Goal: Communication & Community: Answer question/provide support

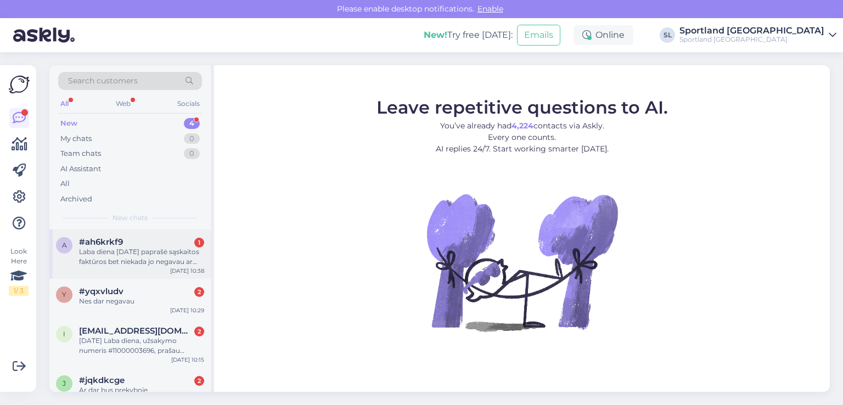
click at [123, 258] on div "Laba diena [DATE] paprašė sąskaitos faktūros bet niekada jo negavau ar galima g…" at bounding box center [141, 257] width 125 height 20
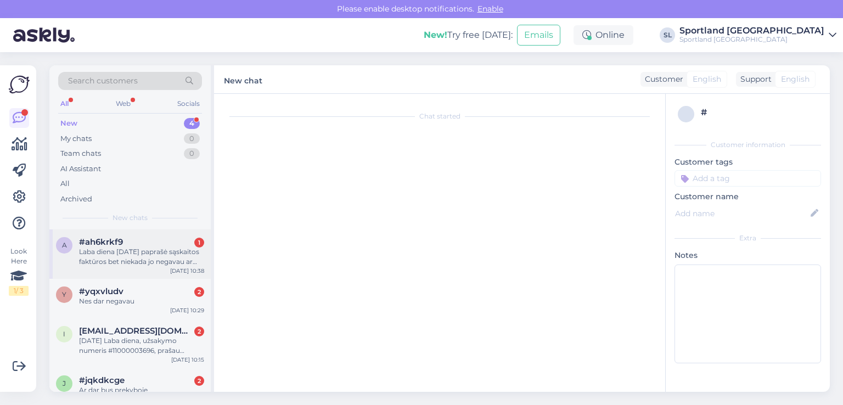
scroll to position [23, 0]
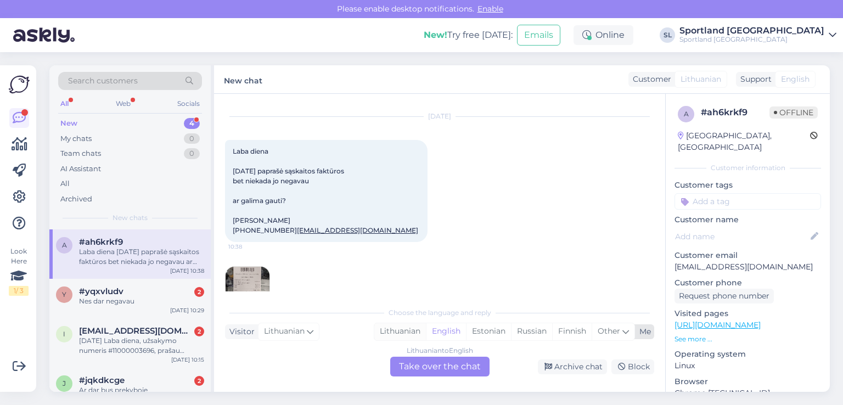
click at [385, 328] on div "Lithuanian" at bounding box center [400, 331] width 52 height 16
click at [425, 371] on div "Lithuanian to Lithuanian Take over the chat" at bounding box center [439, 367] width 99 height 20
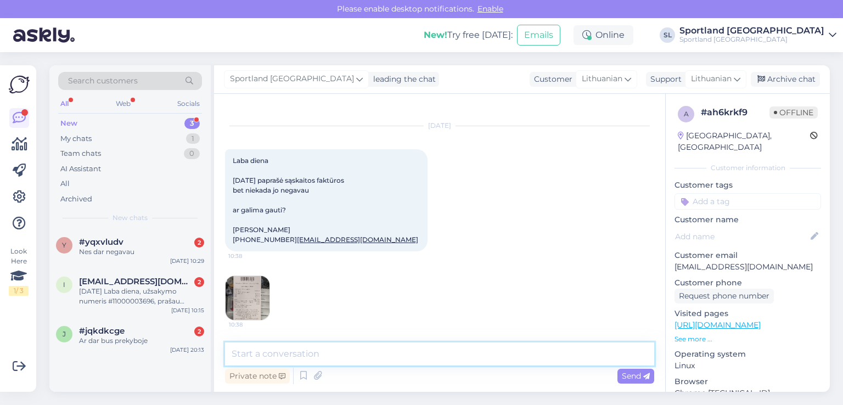
click at [382, 343] on textarea at bounding box center [439, 353] width 429 height 23
type textarea "Sveiki"
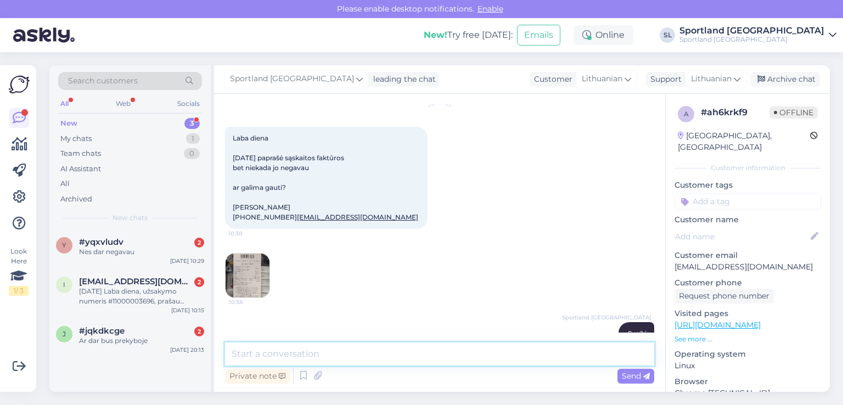
scroll to position [55, 0]
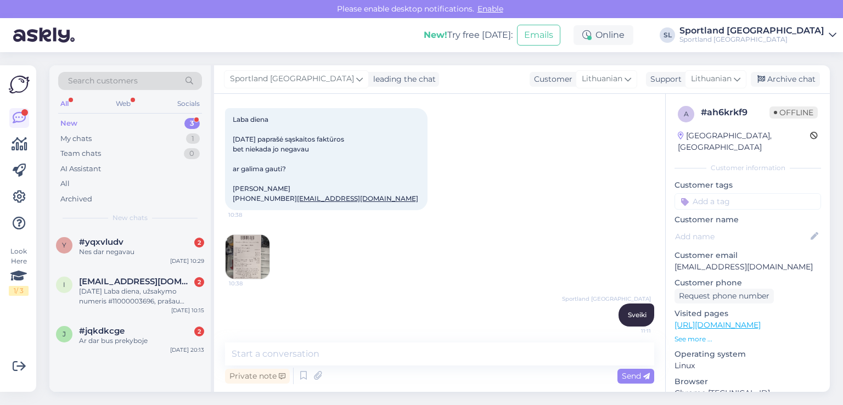
click at [249, 259] on img at bounding box center [247, 257] width 44 height 44
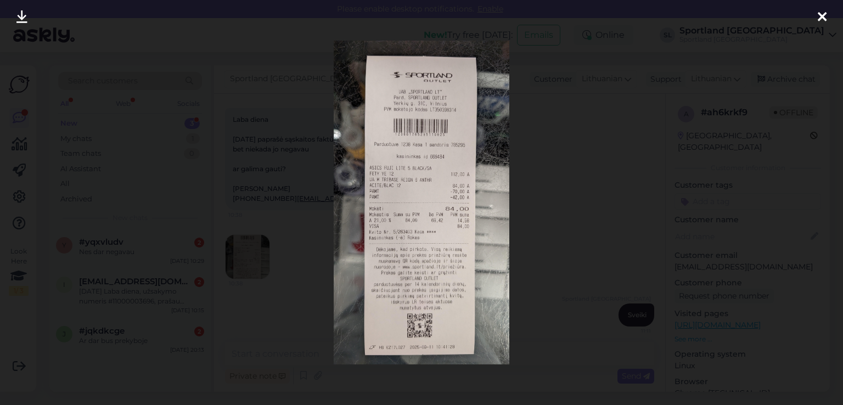
click at [823, 14] on icon at bounding box center [821, 17] width 9 height 14
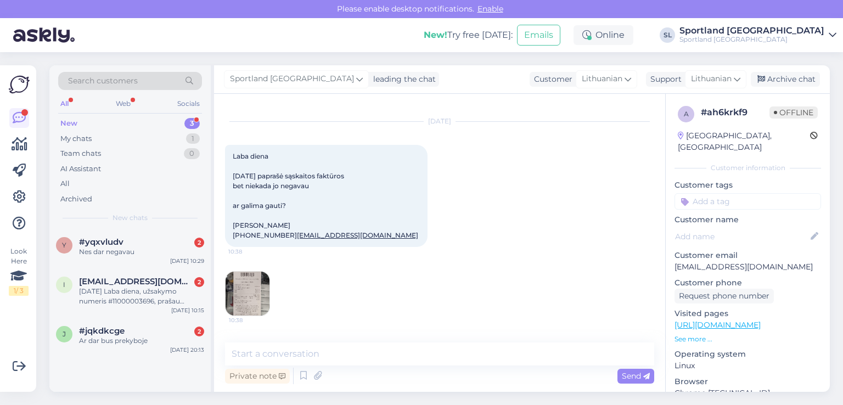
scroll to position [0, 0]
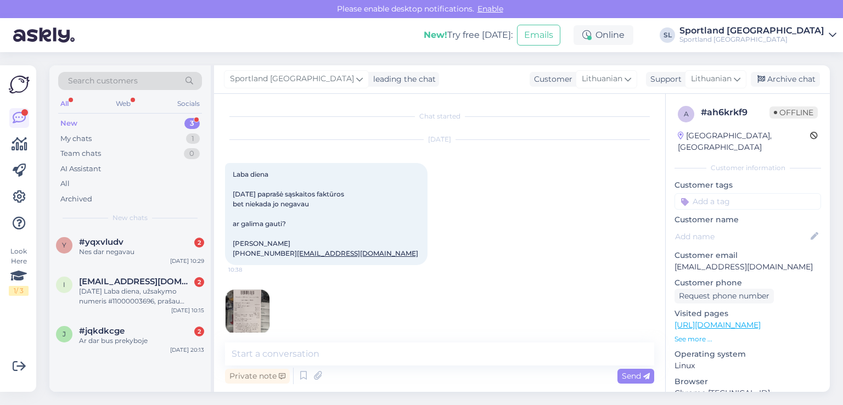
click at [380, 369] on div "Private note Send" at bounding box center [439, 375] width 429 height 21
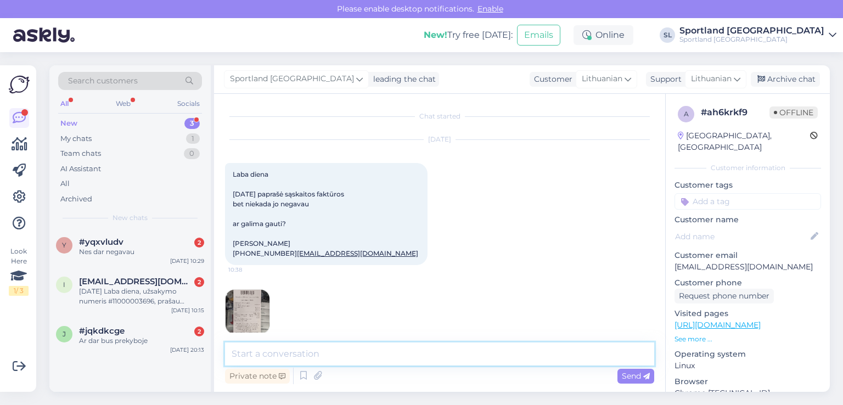
click at [382, 354] on textarea at bounding box center [439, 353] width 429 height 23
type textarea "i"
type textarea "ar galite mums parašyti el. paštu: [EMAIL_ADDRESS][DOMAIN_NAME]"
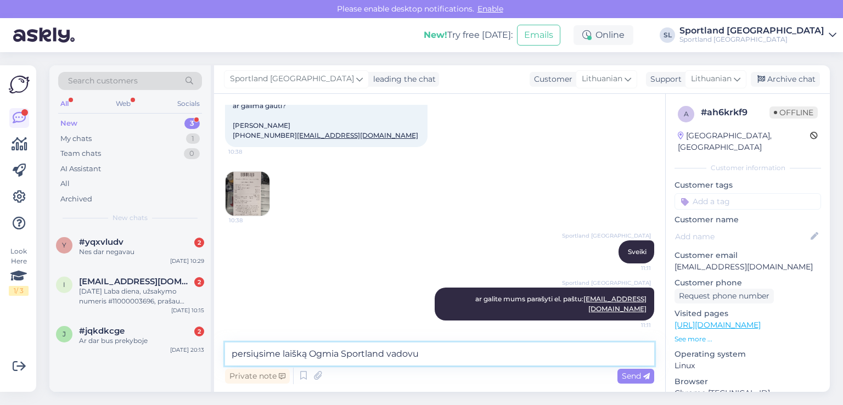
type textarea "persiųsime laišką Ogmia Sportland vadovui"
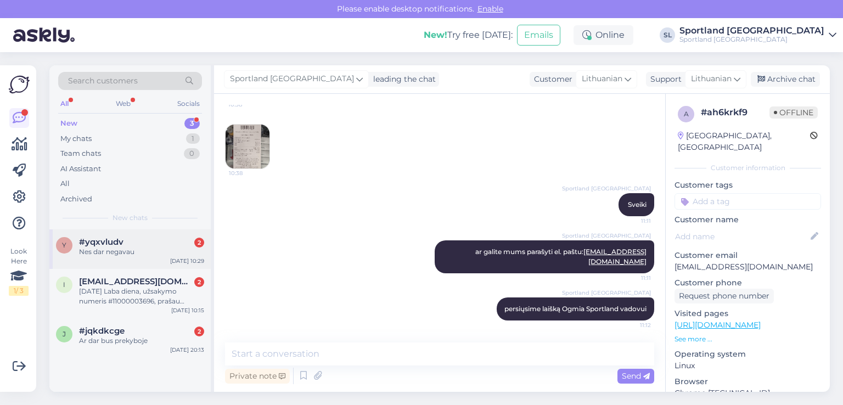
click at [110, 237] on span "#yqxvludv" at bounding box center [101, 242] width 44 height 10
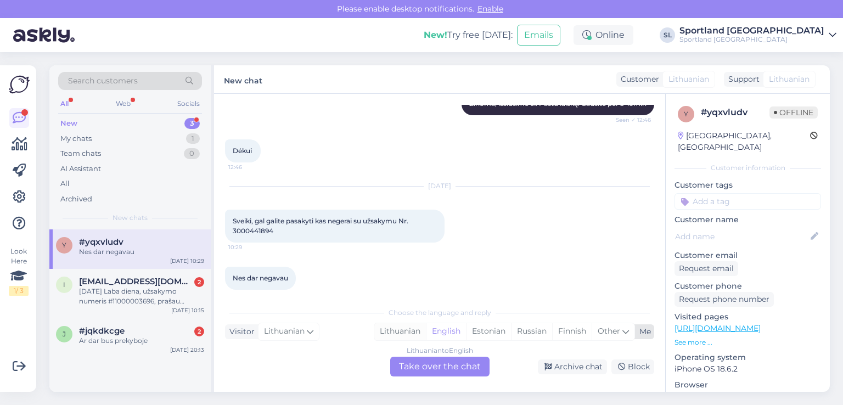
click at [395, 330] on div "Lithuanian" at bounding box center [400, 331] width 52 height 16
click at [419, 366] on div "Lithuanian to Lithuanian Take over the chat" at bounding box center [439, 367] width 99 height 20
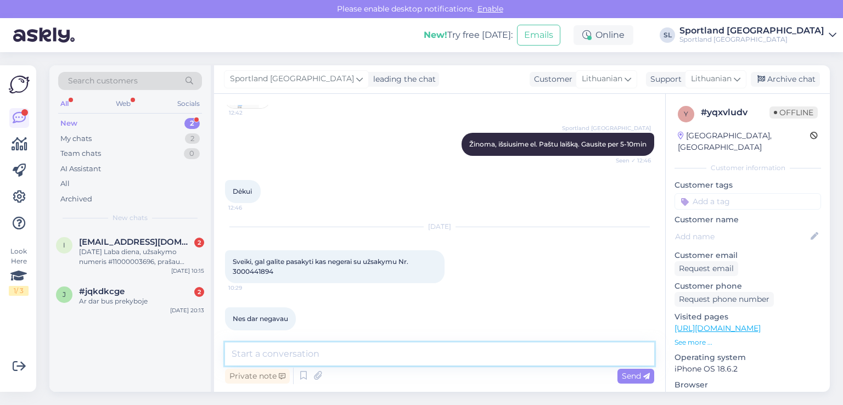
click at [384, 349] on textarea at bounding box center [439, 353] width 429 height 23
type textarea "Sveiki"
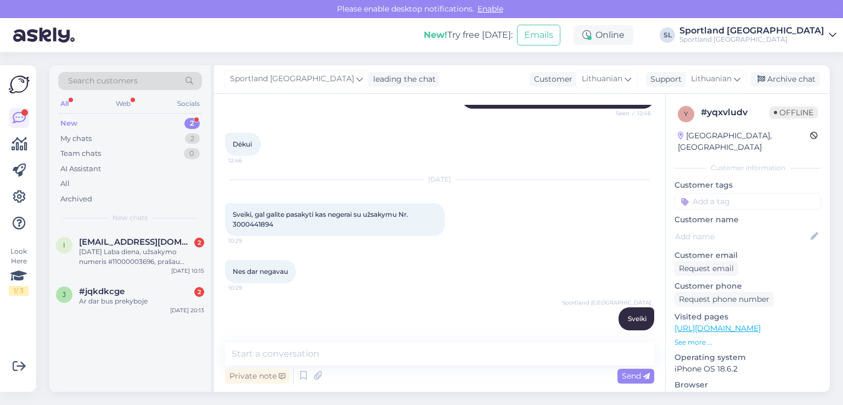
click at [249, 217] on span "Sveiki, gal galite pasakyti kas negerai su užsakymu Nr. 3000441894" at bounding box center [321, 219] width 177 height 18
click at [250, 217] on span "Sveiki, gal galite pasakyti kas negerai su užsakymu Nr. 3000441894" at bounding box center [321, 219] width 177 height 18
click at [261, 210] on span "Sveiki, gal galite pasakyti kas negerai su užsakymu Nr. 3000441894" at bounding box center [321, 219] width 177 height 18
copy div "3000441894 10:29"
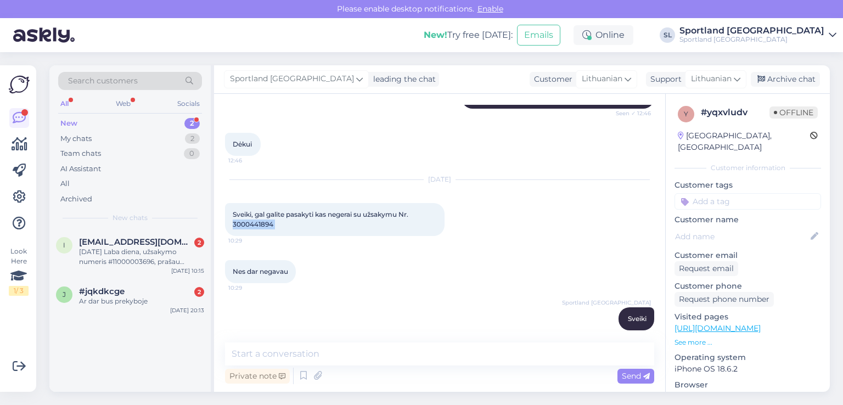
copy div "3000441894 10:29"
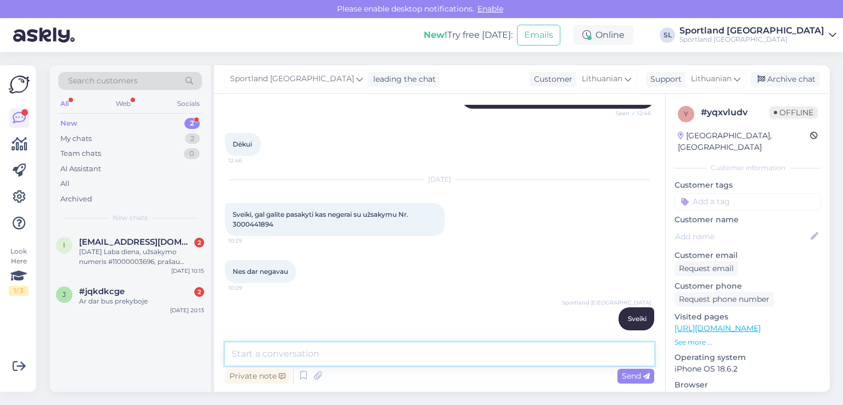
click at [344, 353] on textarea at bounding box center [439, 353] width 429 height 23
paste textarea "3000441894"
type textarea "matome, kad užsakymas 3000441894 buvo neapmokėtas, todėl jis nėra vykdomas."
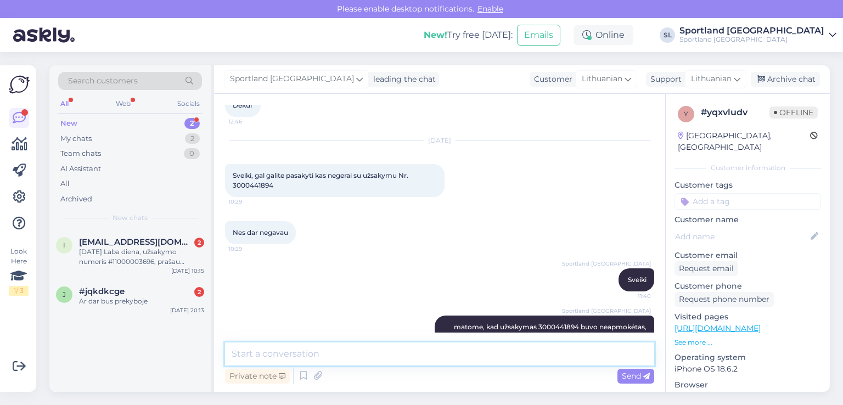
scroll to position [459, 0]
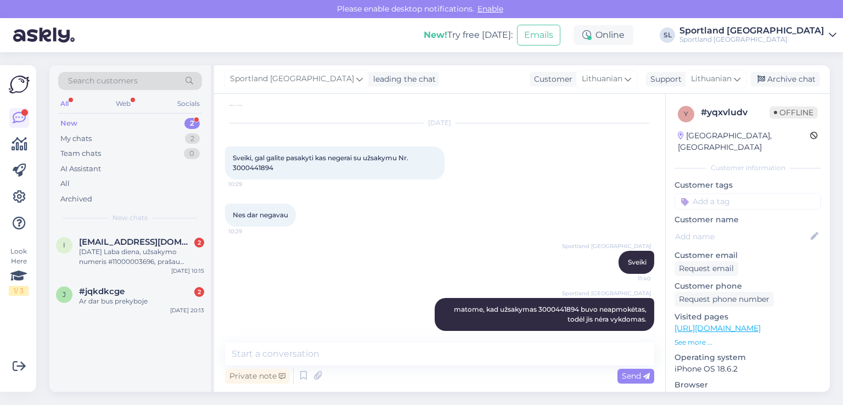
click at [162, 121] on div "New 2" at bounding box center [130, 123] width 144 height 15
click at [154, 251] on div "[DATE] Laba diena, užsakymo numeris #11000003696, prašau patikrinti, kas apie j…" at bounding box center [141, 257] width 125 height 20
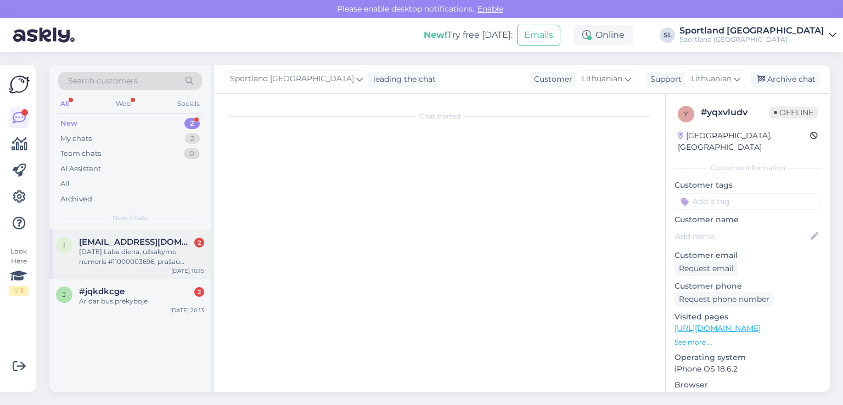
scroll to position [13, 0]
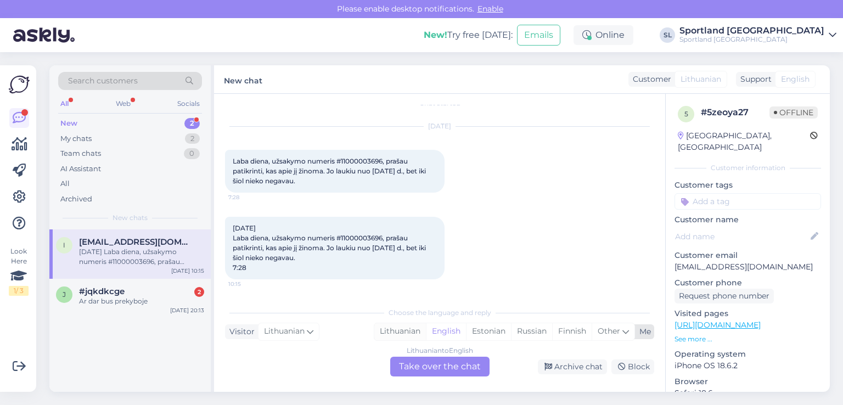
click at [402, 334] on div "Lithuanian" at bounding box center [400, 331] width 52 height 16
click at [422, 370] on div "Lithuanian to Lithuanian Take over the chat" at bounding box center [439, 367] width 99 height 20
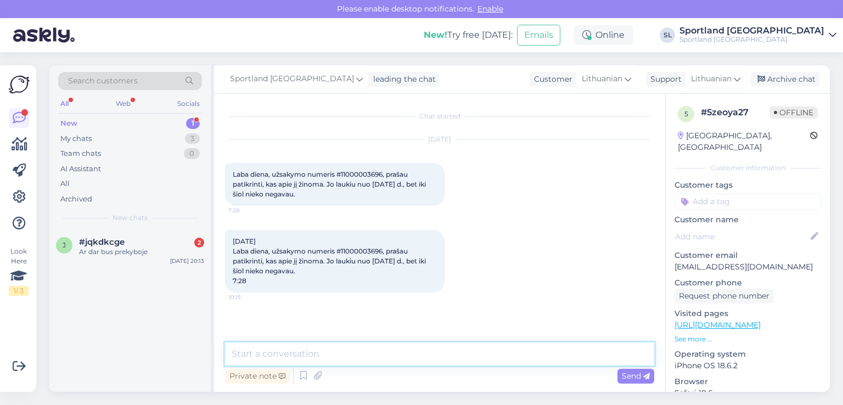
click at [384, 347] on textarea at bounding box center [439, 353] width 429 height 23
type textarea "Dveiki"
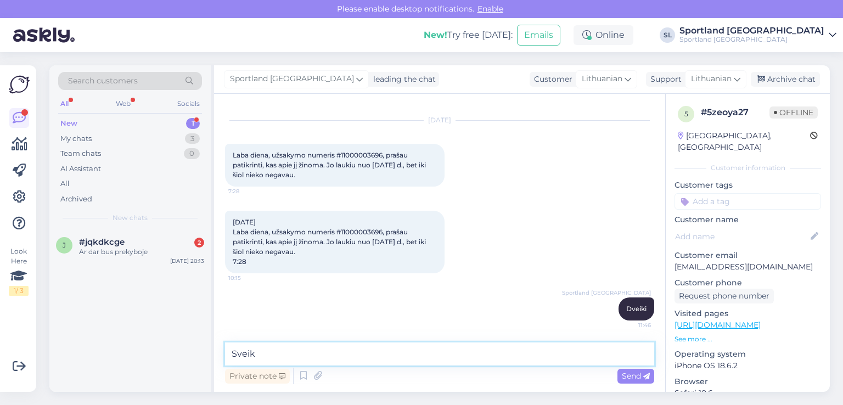
type textarea "Sveiki"
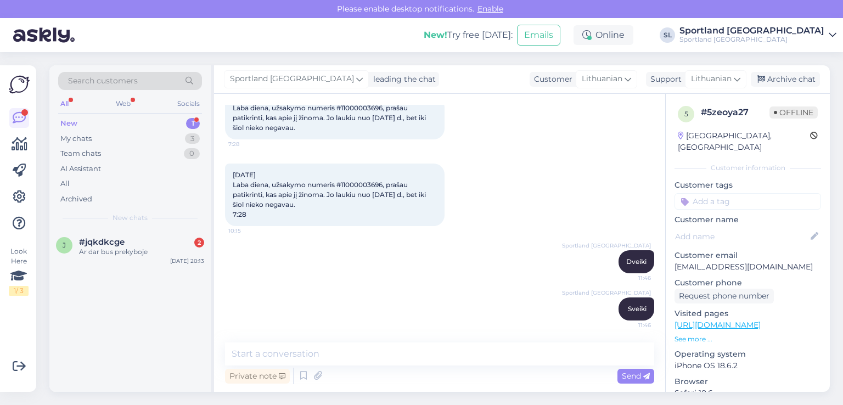
click at [359, 181] on span "[DATE] Laba diena, užsakymo numeris #11000003696, prašau patikrinti, kas apie j…" at bounding box center [330, 195] width 195 height 48
copy span "11000003696"
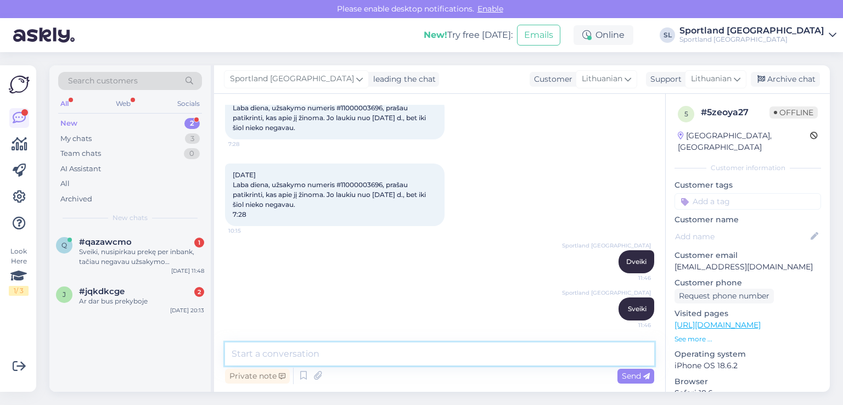
click at [351, 348] on textarea at bounding box center [439, 353] width 429 height 23
paste textarea "We see in the system that the order is on its way to you. We are attaching the …"
type textarea "We see in the system that the order is on its way to you. We are attaching the …"
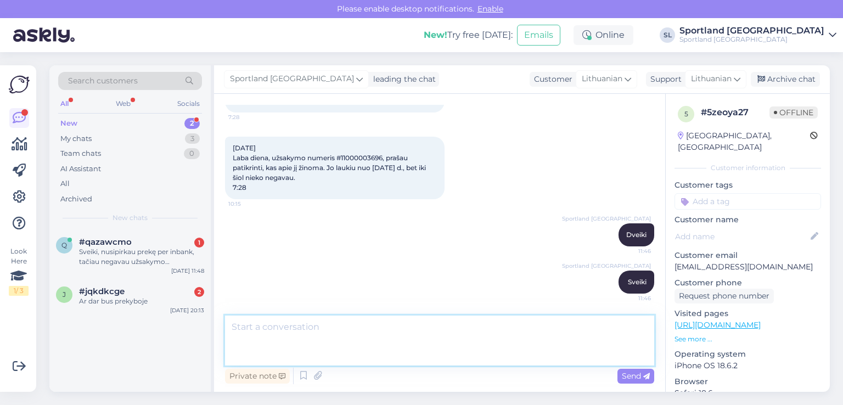
scroll to position [154, 0]
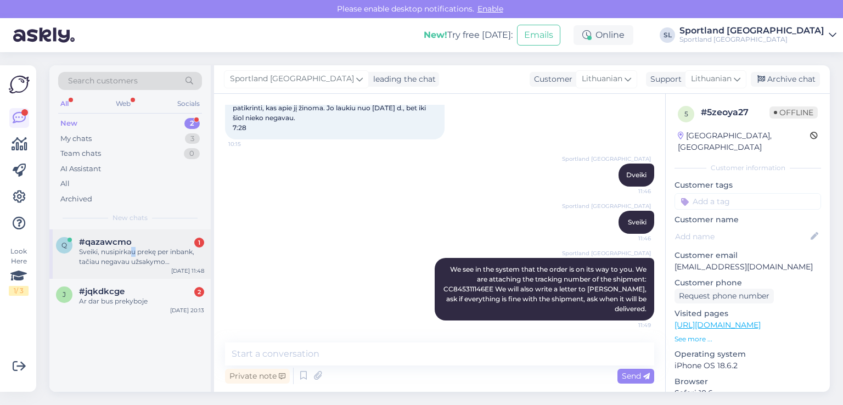
click at [134, 253] on div "Sveiki, nusipirkau prekę per inbank, tačiau negavau užsakymo patvirtinimo." at bounding box center [141, 257] width 125 height 20
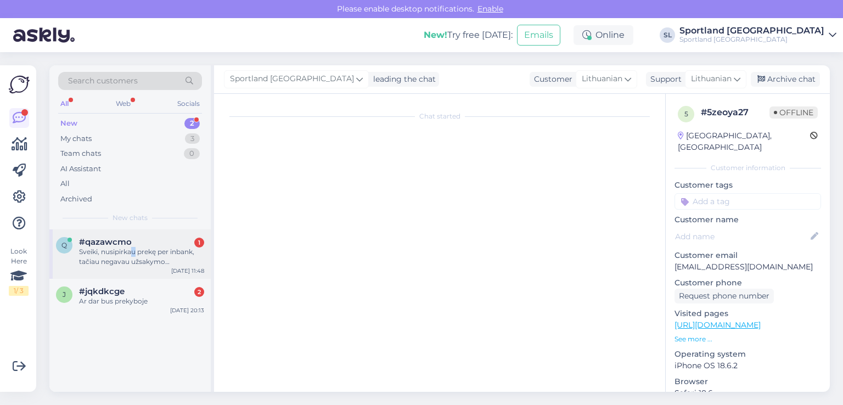
scroll to position [0, 0]
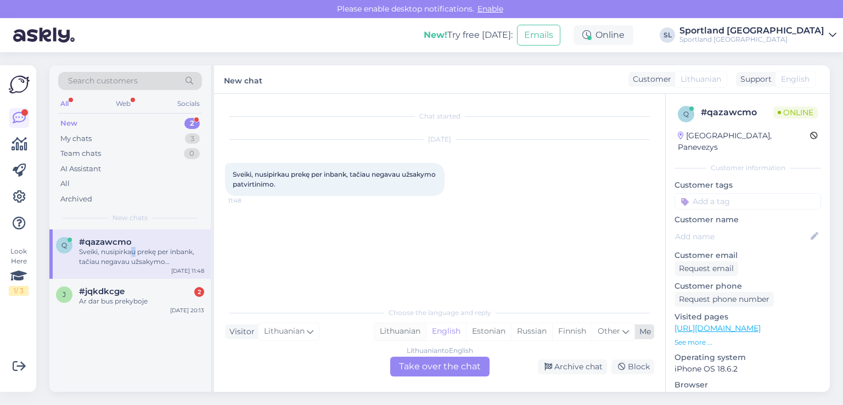
click at [411, 336] on div "Lithuanian" at bounding box center [400, 331] width 52 height 16
click at [411, 366] on div "Lithuanian to Lithuanian Take over the chat" at bounding box center [439, 367] width 99 height 20
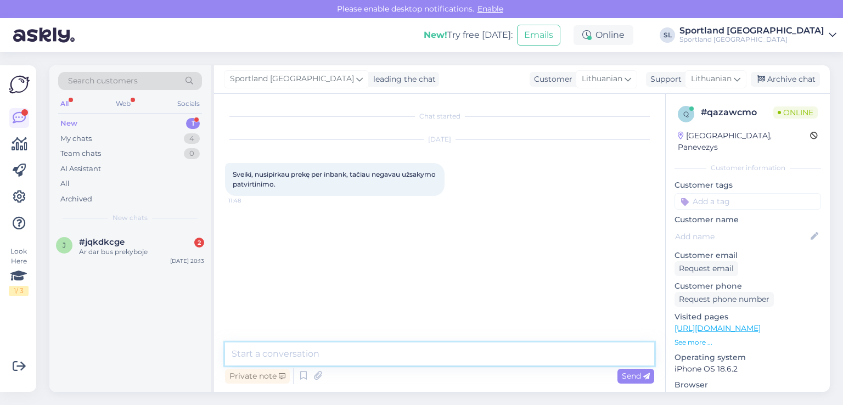
click at [402, 358] on textarea at bounding box center [439, 353] width 429 height 23
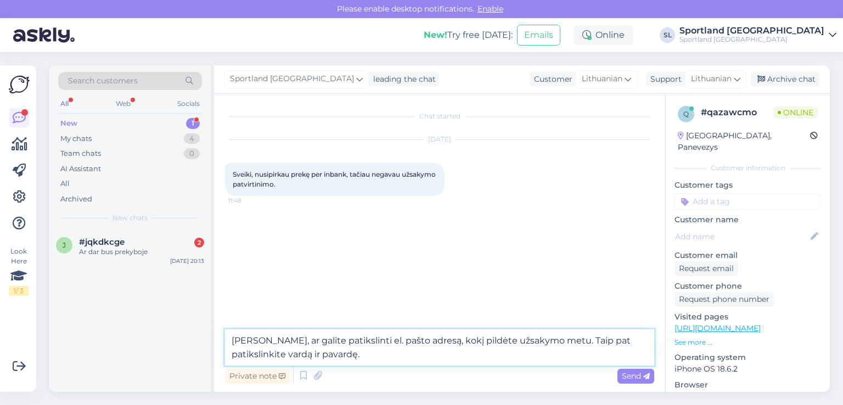
type textarea "[PERSON_NAME], ar galite patikslinti el. pašto adresą, kokį pildėte užsakymo me…"
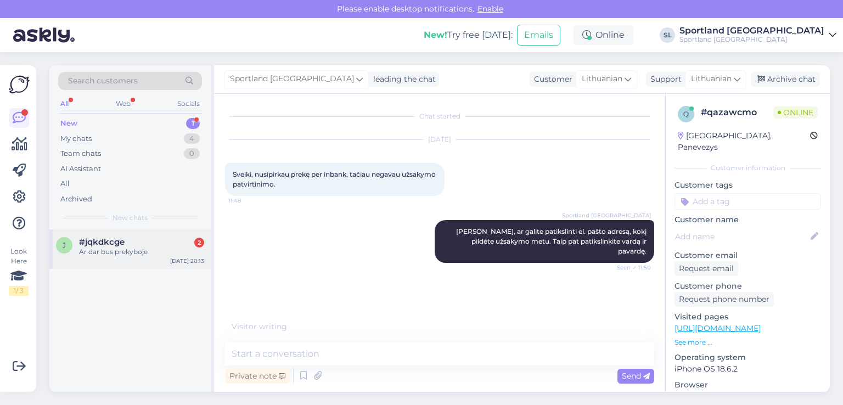
click at [128, 241] on div "#jqkdkcge 2" at bounding box center [141, 242] width 125 height 10
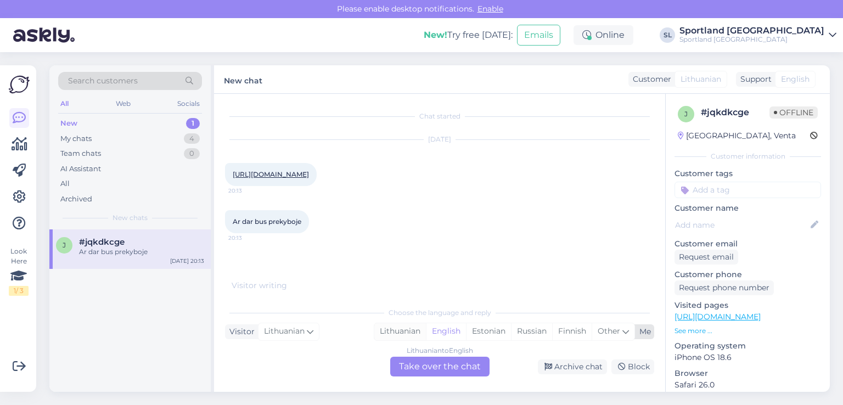
click at [397, 328] on div "Lithuanian" at bounding box center [400, 331] width 52 height 16
click at [418, 365] on div "Lithuanian to Lithuanian Take over the chat" at bounding box center [439, 367] width 99 height 20
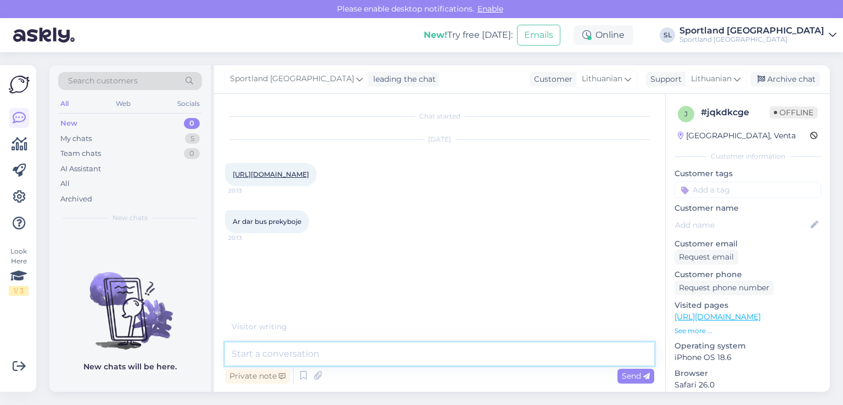
click at [415, 348] on textarea at bounding box center [439, 353] width 429 height 23
type textarea "Sveiki"
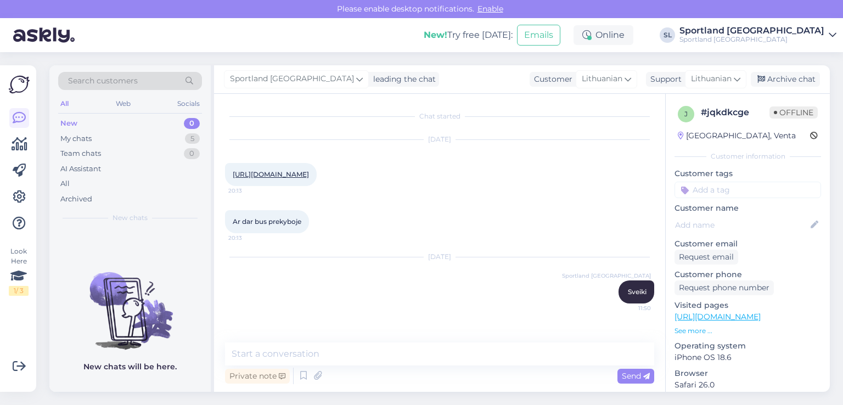
click at [317, 179] on div "[URL][DOMAIN_NAME] 20:13" at bounding box center [271, 174] width 92 height 23
click at [317, 165] on div "[URL][DOMAIN_NAME] 20:13" at bounding box center [271, 174] width 92 height 23
click at [309, 173] on link "[URL][DOMAIN_NAME]" at bounding box center [271, 174] width 76 height 8
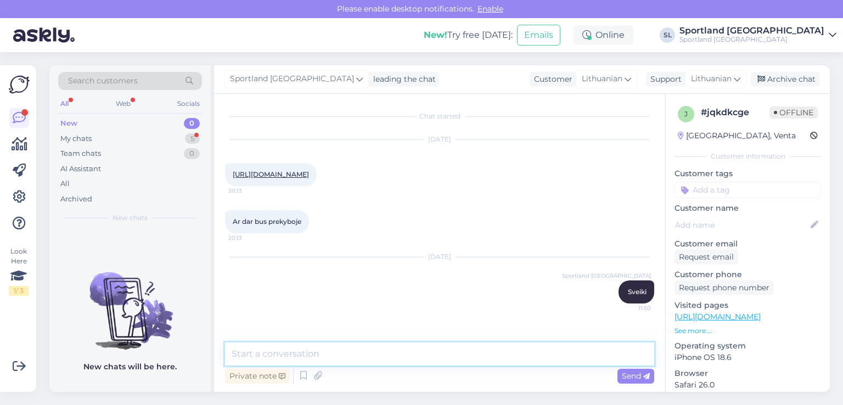
click at [383, 354] on textarea at bounding box center [439, 353] width 429 height 23
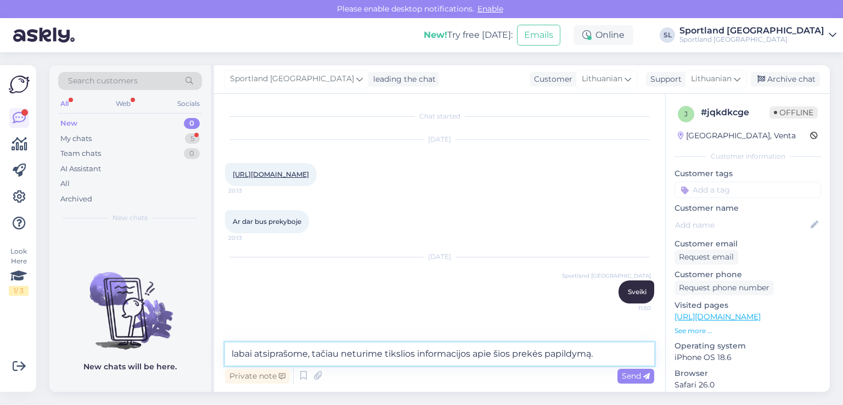
type textarea "labai atsiprašome, tačiau neturime tikslios informacijos apie šios prekės papil…"
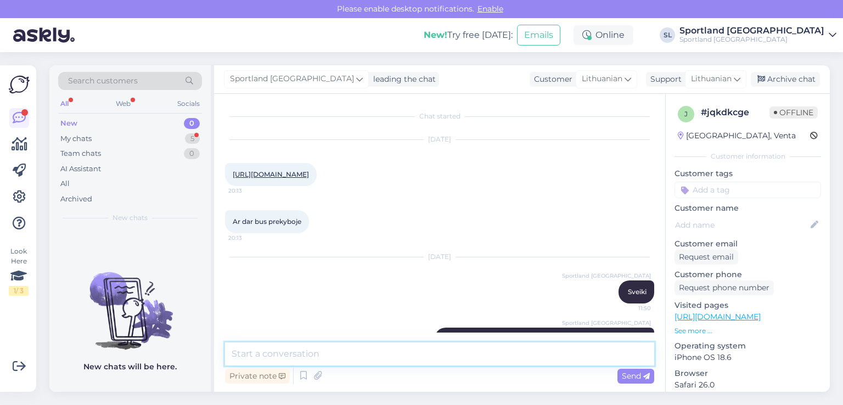
scroll to position [50, 0]
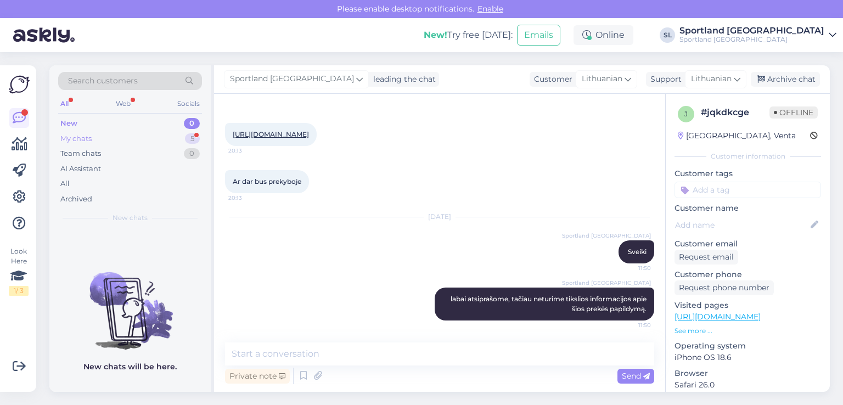
click at [133, 140] on div "My chats 5" at bounding box center [130, 138] width 144 height 15
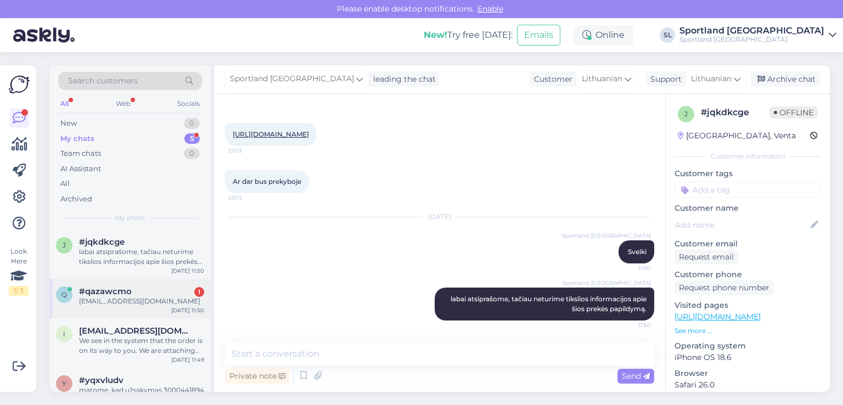
click at [155, 304] on div "[EMAIL_ADDRESS][DOMAIN_NAME]" at bounding box center [141, 301] width 125 height 10
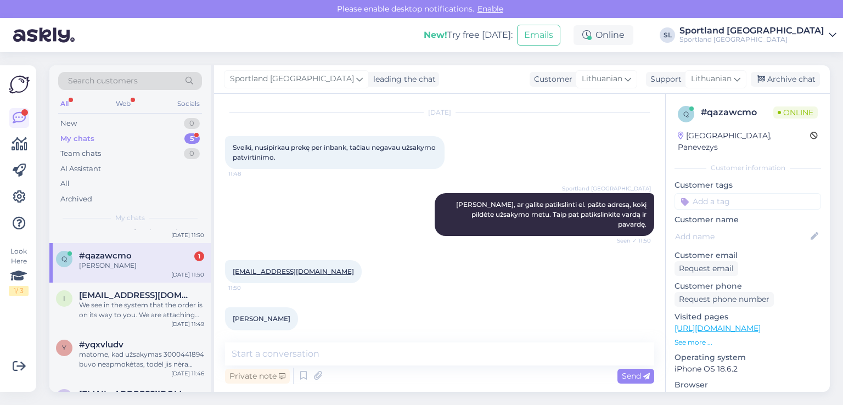
scroll to position [75, 0]
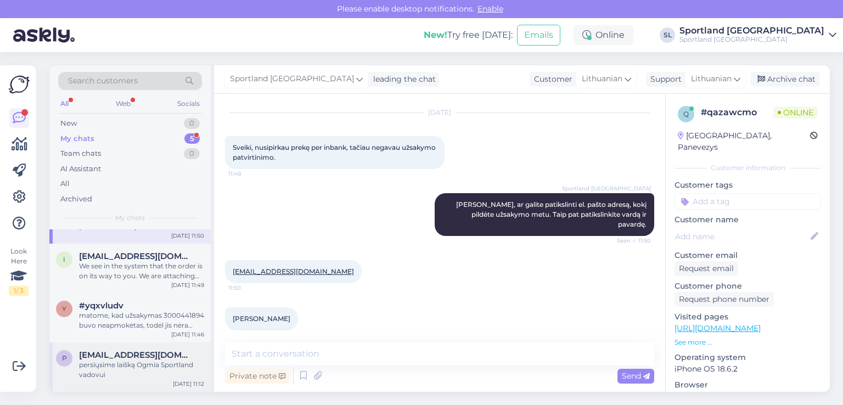
click at [111, 377] on div "persiųsime laišką Ogmia Sportland vadovui" at bounding box center [141, 370] width 125 height 20
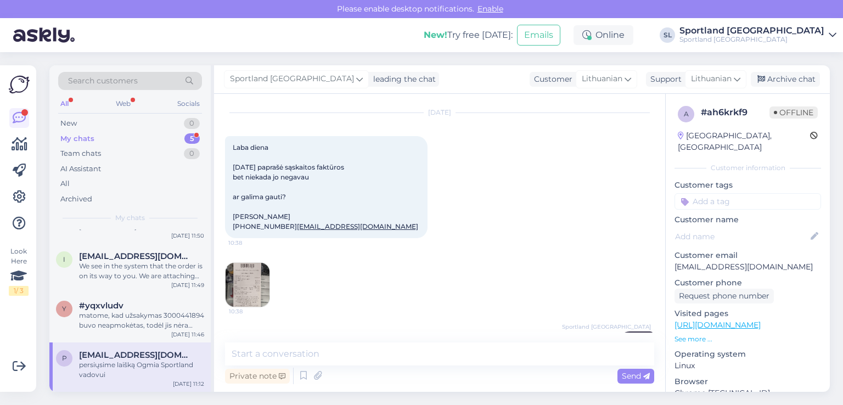
scroll to position [165, 0]
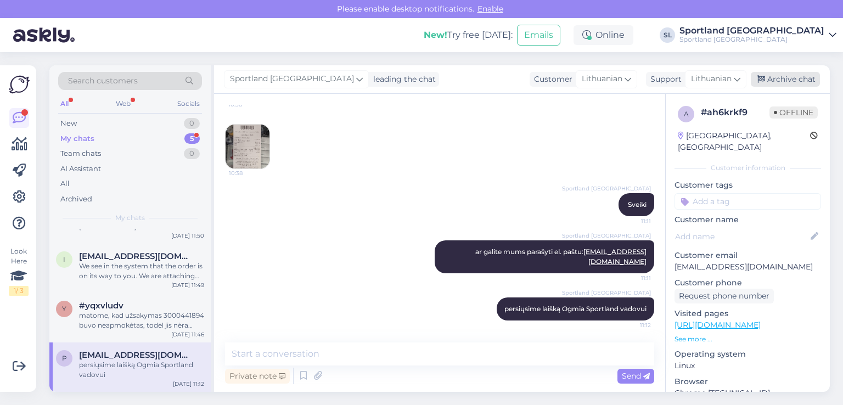
click at [778, 81] on div "Archive chat" at bounding box center [784, 79] width 69 height 15
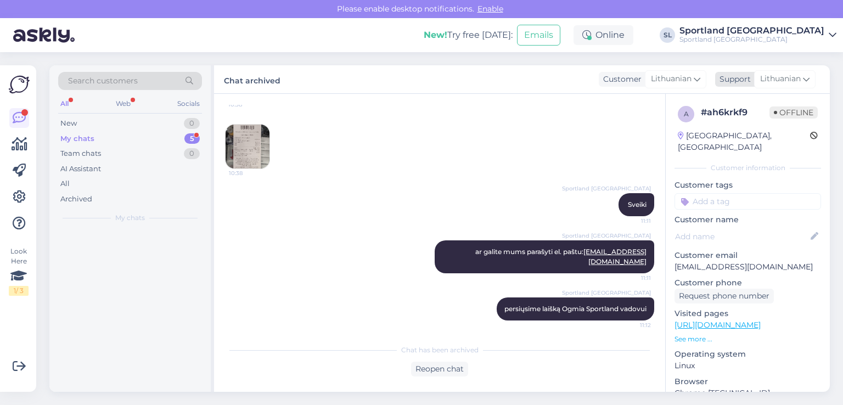
scroll to position [0, 0]
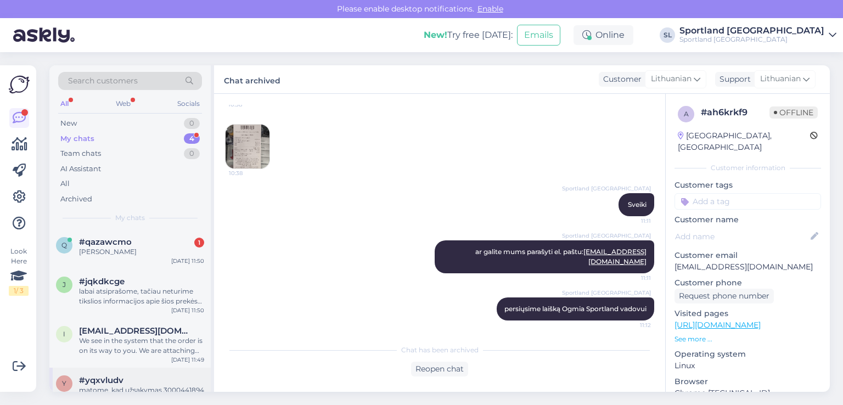
click at [110, 379] on span "#yqxvludv" at bounding box center [101, 380] width 44 height 10
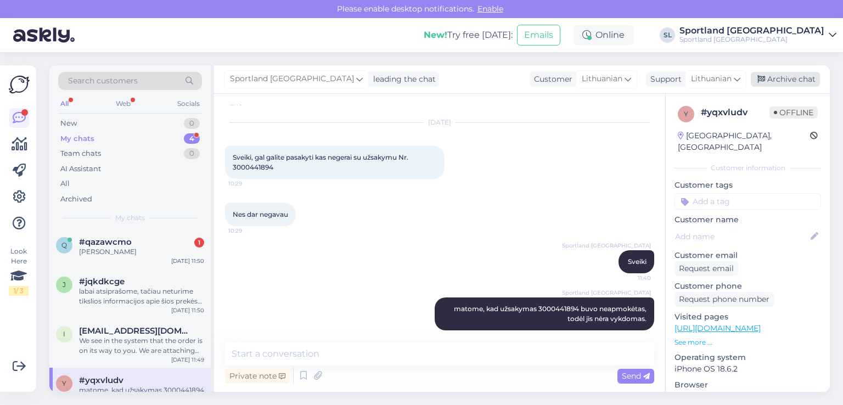
click at [764, 79] on icon at bounding box center [761, 80] width 8 height 8
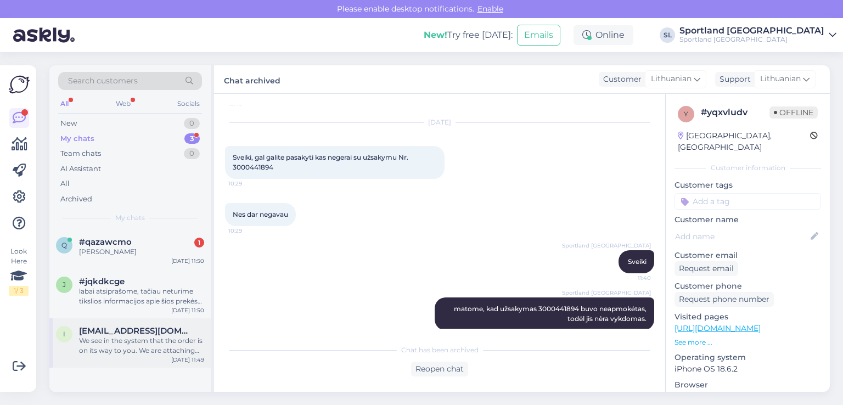
click at [123, 354] on div "We see in the system that the order is on its way to you. We are attaching the …" at bounding box center [141, 346] width 125 height 20
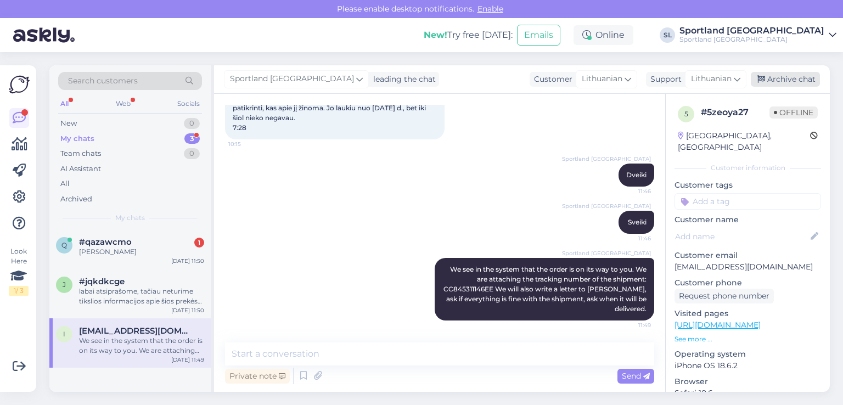
click at [786, 82] on div "Archive chat" at bounding box center [784, 79] width 69 height 15
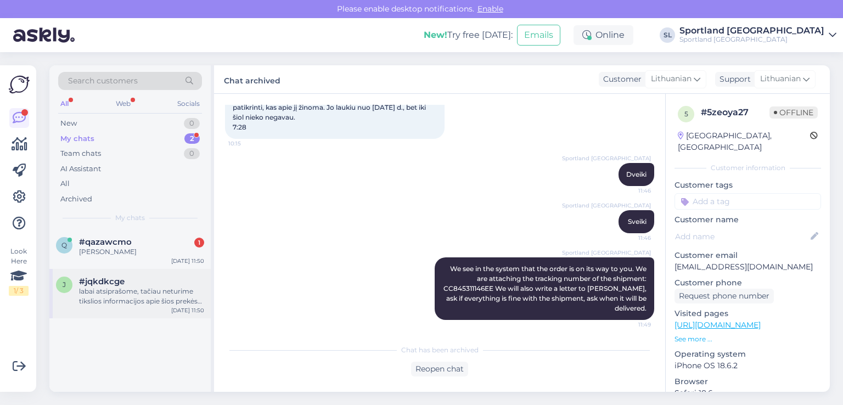
click at [162, 288] on div "labai atsiprašome, tačiau neturime tikslios informacijos apie šios prekės papil…" at bounding box center [141, 296] width 125 height 20
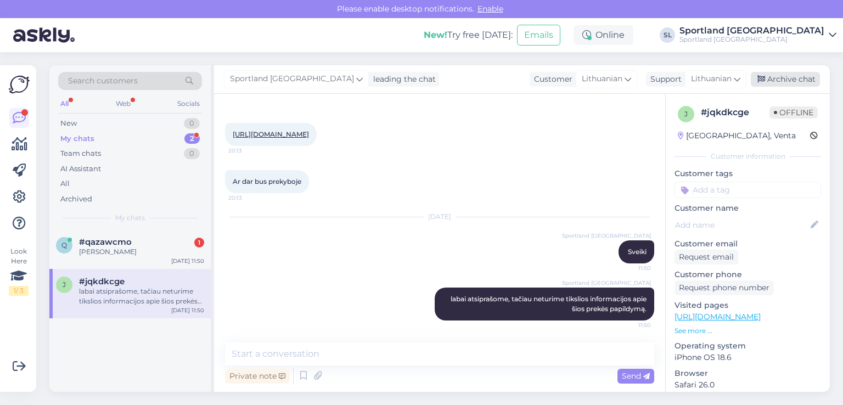
click at [757, 80] on div "Archive chat" at bounding box center [784, 79] width 69 height 15
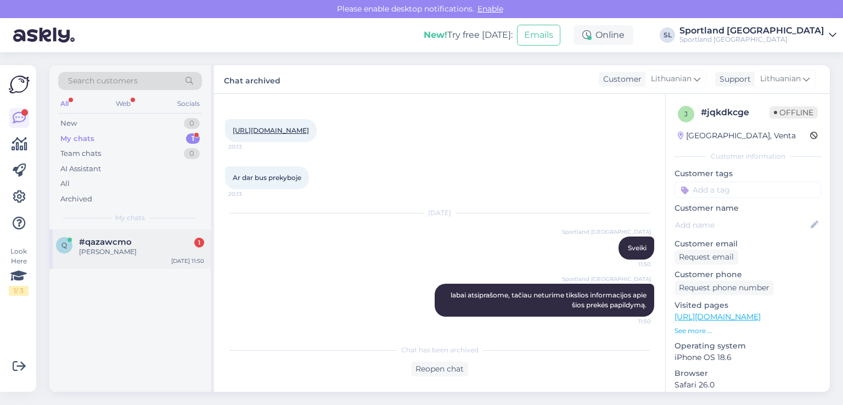
click at [115, 250] on div "[PERSON_NAME]" at bounding box center [141, 252] width 125 height 10
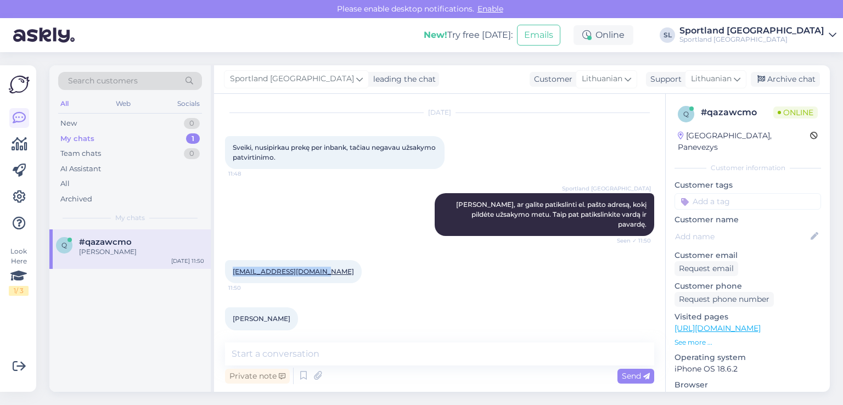
drag, startPoint x: 325, startPoint y: 259, endPoint x: 225, endPoint y: 268, distance: 100.2
click at [225, 268] on div "[EMAIL_ADDRESS][DOMAIN_NAME] 11:50" at bounding box center [293, 271] width 137 height 23
copy link "[EMAIL_ADDRESS][DOMAIN_NAME]"
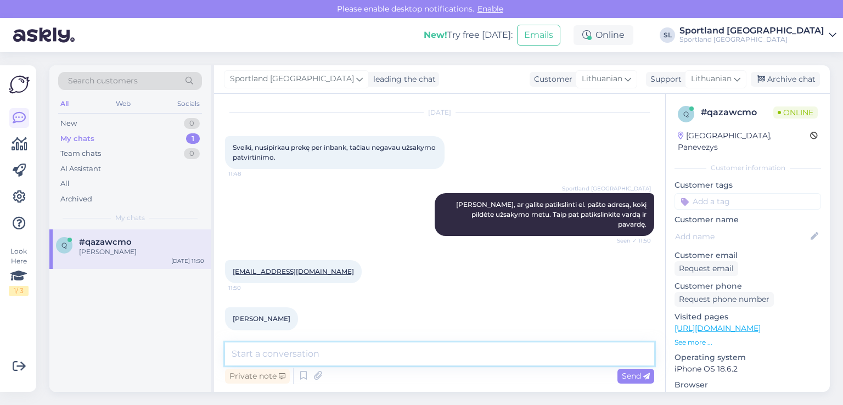
click at [319, 352] on textarea at bounding box center [439, 353] width 429 height 23
type textarea "dėkojame, tuojau patikrinsime"
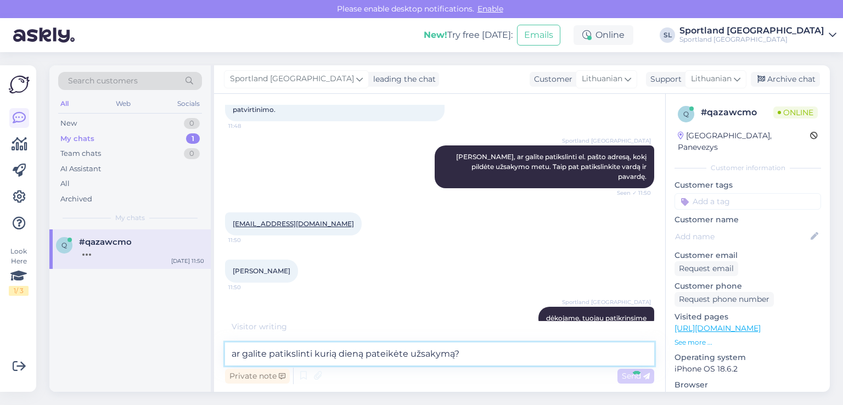
type textarea "ar galite patikslinti kurią dieną pateikėte užsakymą?"
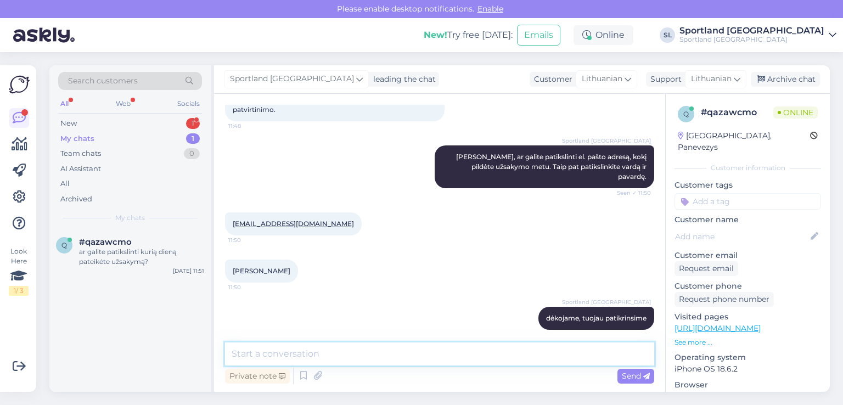
scroll to position [121, 0]
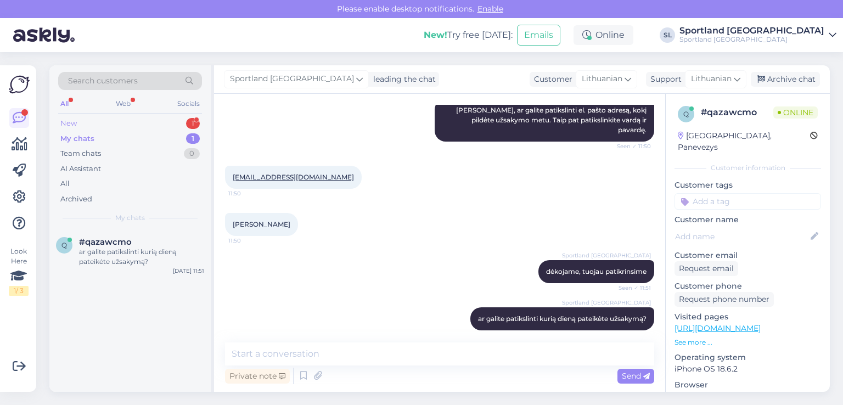
click at [136, 127] on div "New 1" at bounding box center [130, 123] width 144 height 15
click at [118, 247] on div "Got it, thank you" at bounding box center [141, 252] width 125 height 10
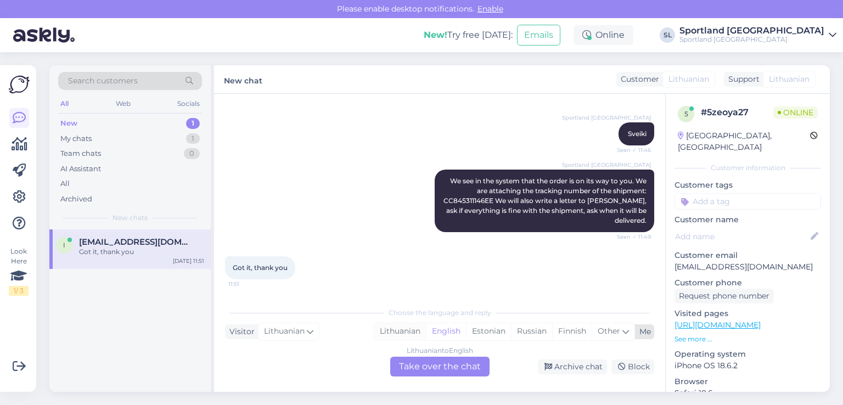
click at [386, 332] on div "Lithuanian" at bounding box center [400, 331] width 52 height 16
click at [410, 370] on div "Lithuanian to Lithuanian Take over the chat" at bounding box center [439, 367] width 99 height 20
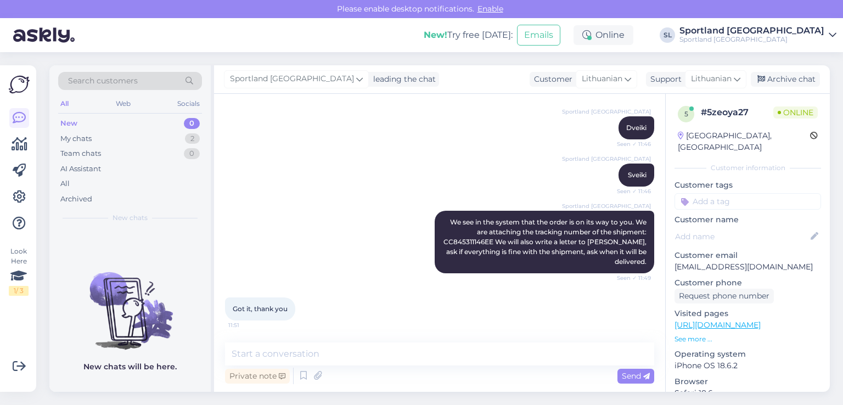
click at [250, 308] on span "Got it, thank you" at bounding box center [260, 308] width 55 height 8
copy div "Got it, thank you 11:51"
click at [294, 184] on div "Sportland [GEOGRAPHIC_DATA] Sveiki Seen ✓ 11:46" at bounding box center [439, 174] width 429 height 47
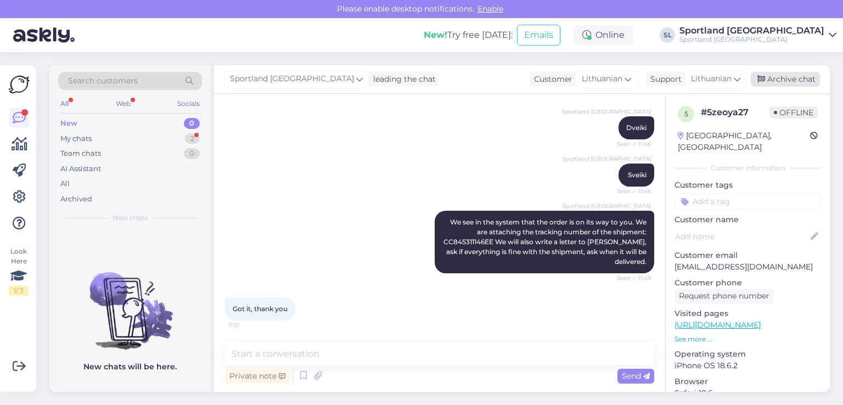
click at [770, 82] on div "Archive chat" at bounding box center [784, 79] width 69 height 15
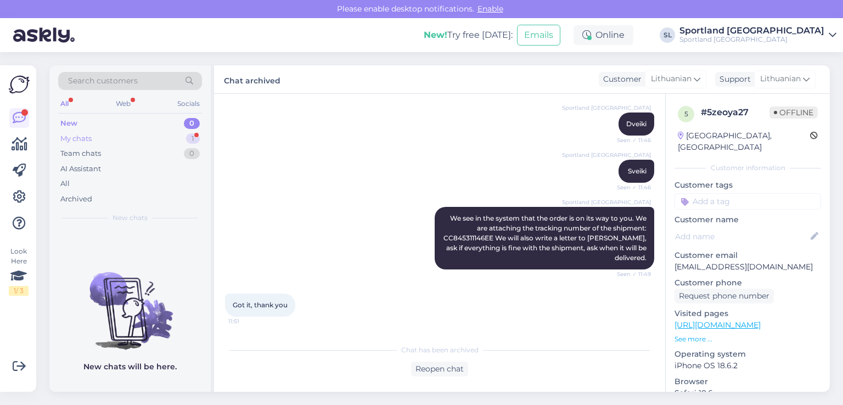
click at [160, 136] on div "My chats 1" at bounding box center [130, 138] width 144 height 15
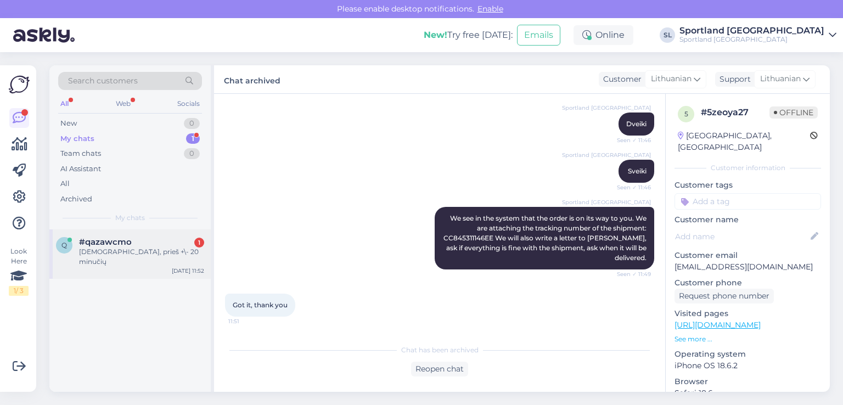
click at [143, 244] on div "#qazawcmo 1" at bounding box center [141, 242] width 125 height 10
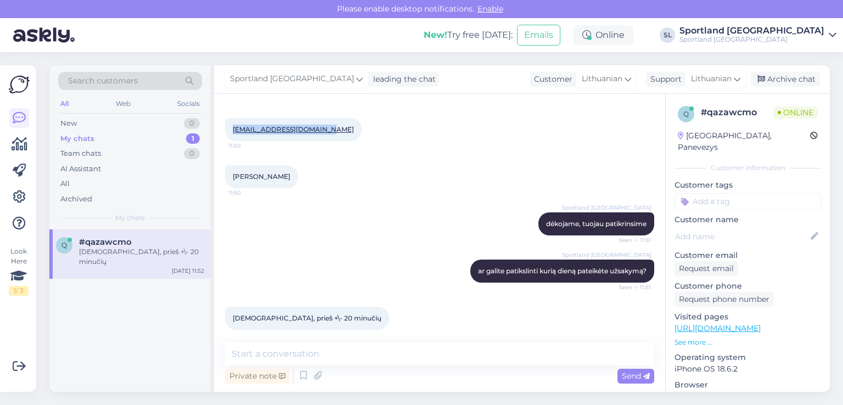
drag, startPoint x: 324, startPoint y: 109, endPoint x: 225, endPoint y: 129, distance: 100.8
click at [225, 129] on div "[EMAIL_ADDRESS][DOMAIN_NAME] 11:50" at bounding box center [293, 129] width 137 height 23
copy link "[EMAIL_ADDRESS][DOMAIN_NAME]"
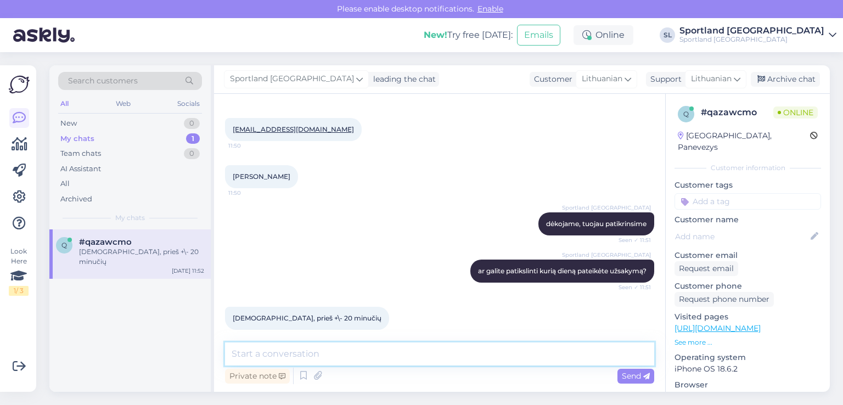
click at [328, 354] on textarea at bounding box center [439, 353] width 429 height 23
paste textarea "[EMAIL_ADDRESS]"
type textarea "matome Jūsų užsakymą. Užsakymo metu nurodėte el. pašto adresą su klaida [EMAIL_…"
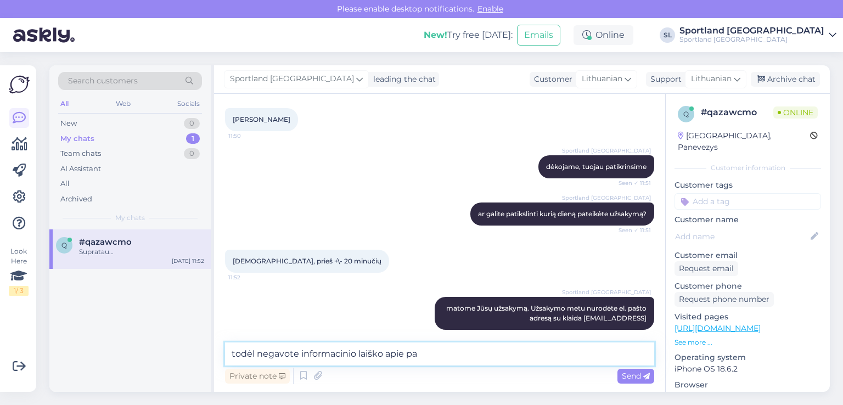
scroll to position [273, 0]
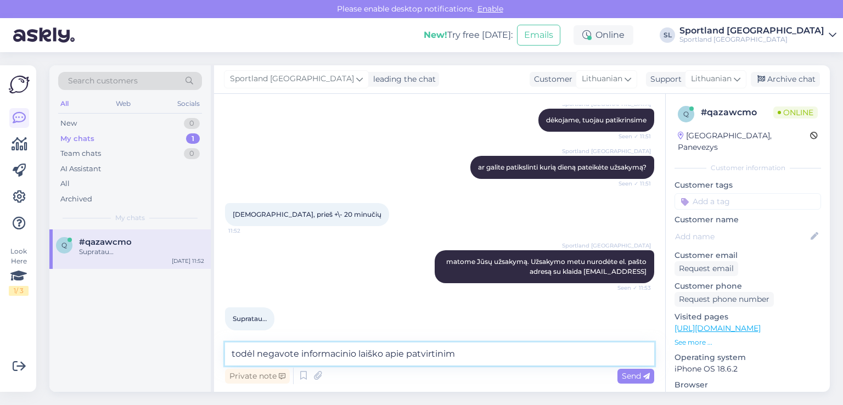
type textarea "todėl negavote informacinio laiško apie patvirtinimą"
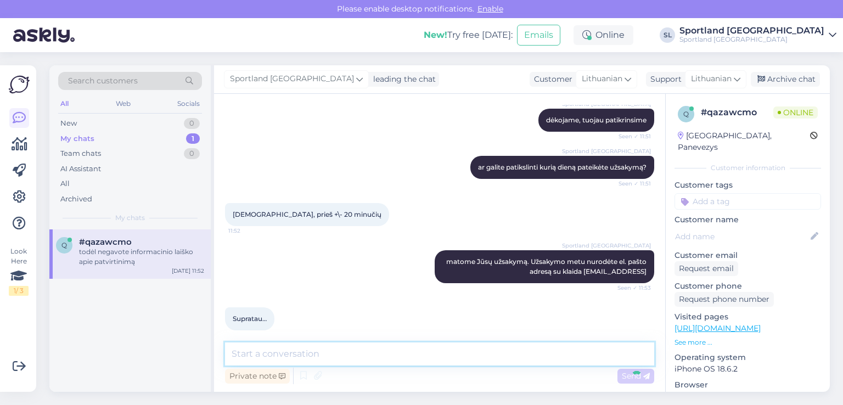
scroll to position [320, 0]
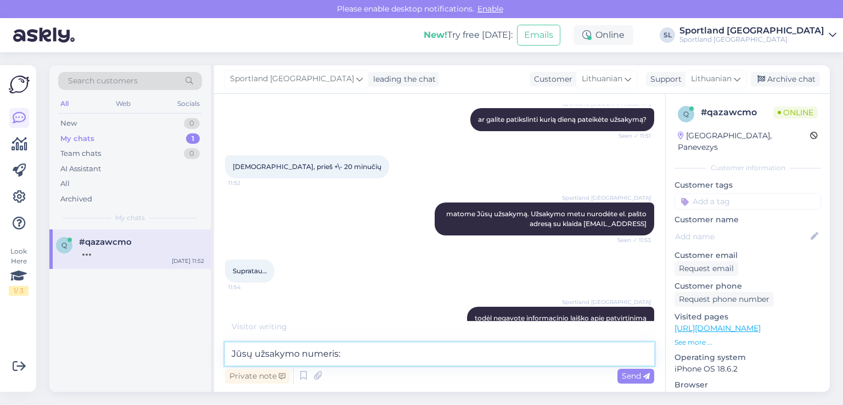
paste textarea "3000443059"
type textarea "Jūsų užsakymo numeris: 3000443059"
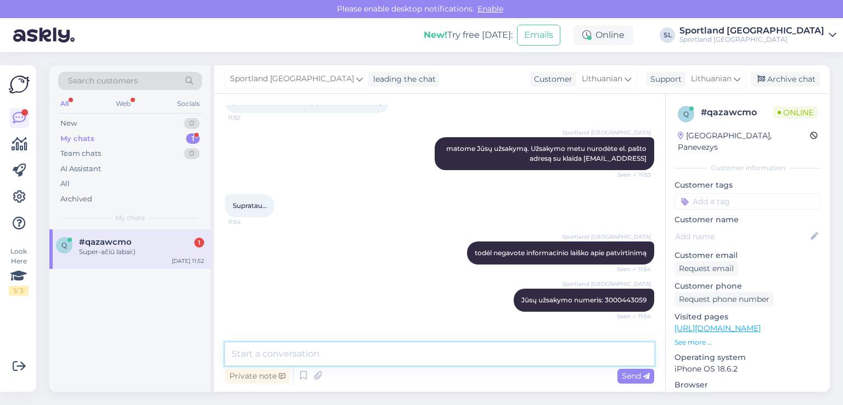
scroll to position [414, 0]
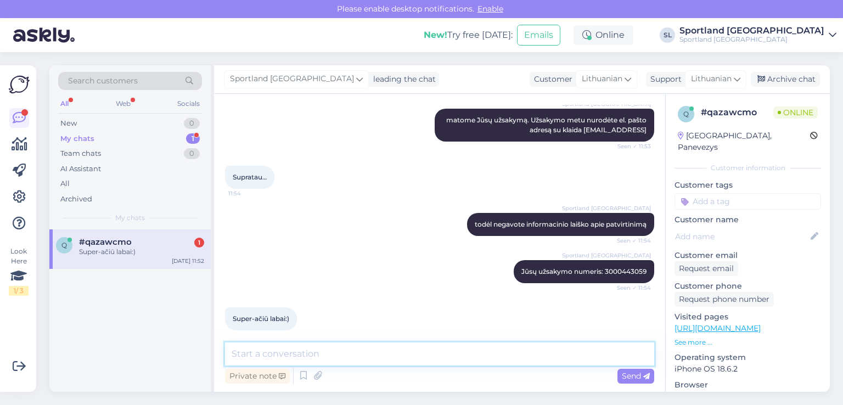
click at [476, 356] on textarea at bounding box center [439, 353] width 429 height 23
paste textarea "3000443056"
type textarea "atsiprašome, Jūsų užsakymo numeris: 3000443056"
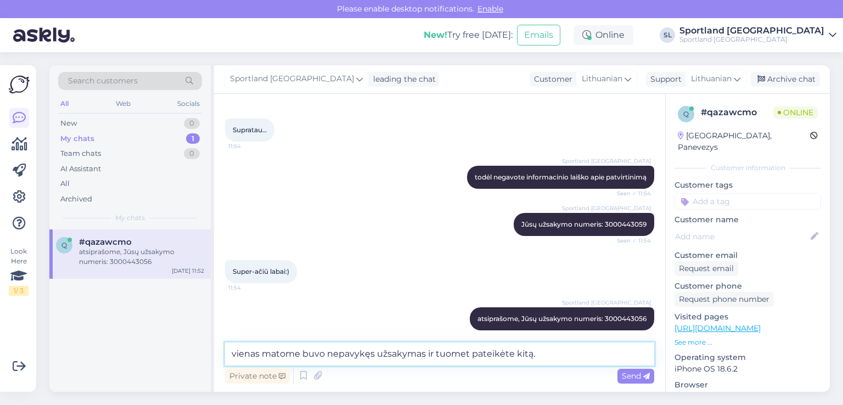
type textarea "vienas matome buvo nepavykęs užsakymas ir tuomet pateikėte kitą."
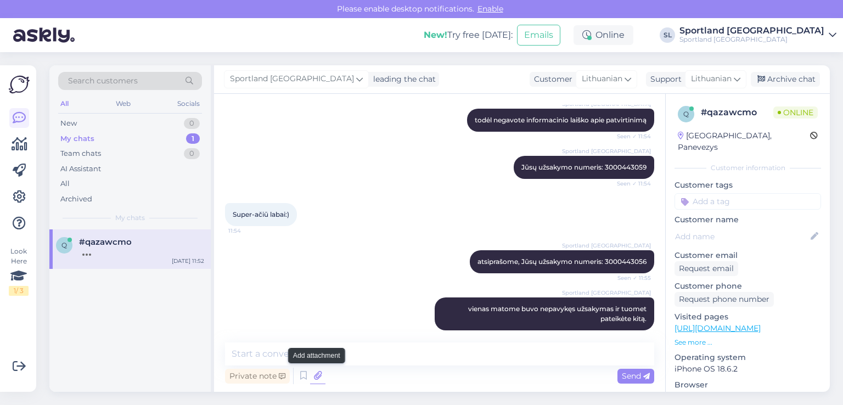
click at [318, 371] on icon at bounding box center [317, 376] width 15 height 16
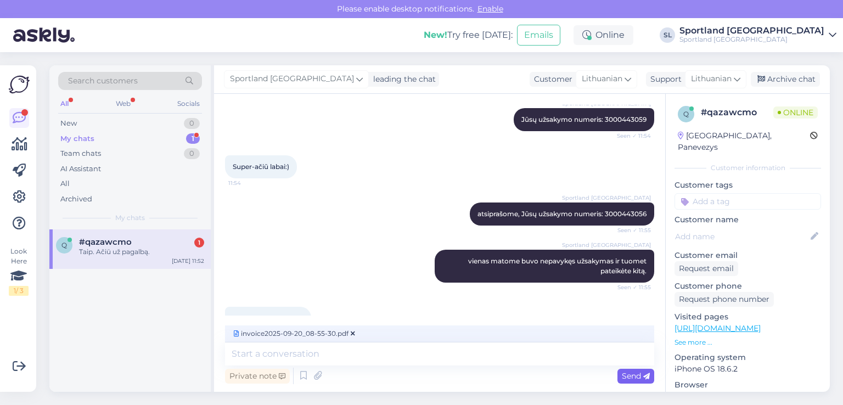
click at [627, 371] on span "Send" at bounding box center [636, 376] width 28 height 10
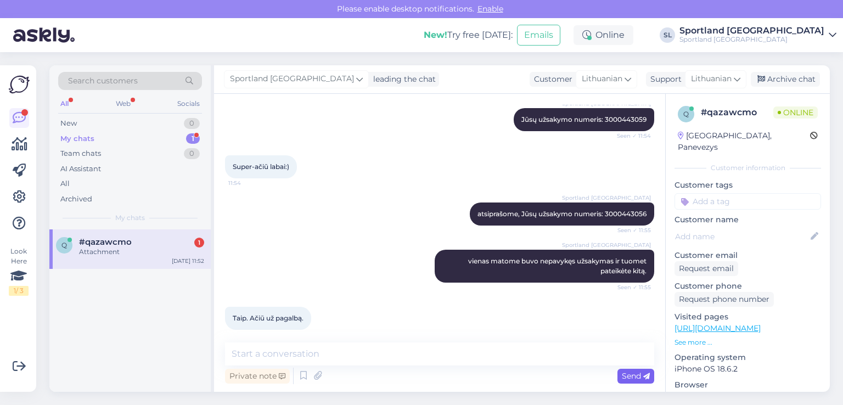
scroll to position [613, 0]
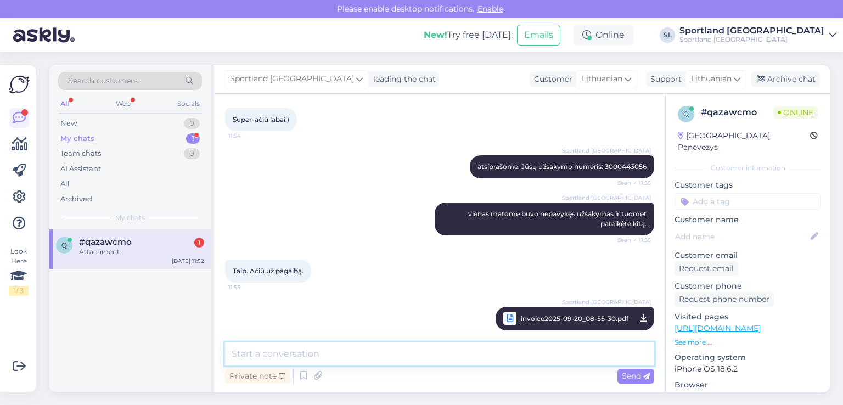
click at [485, 355] on textarea at bounding box center [439, 353] width 429 height 23
type textarea "Jūsų patvirtinimo dokumentas"
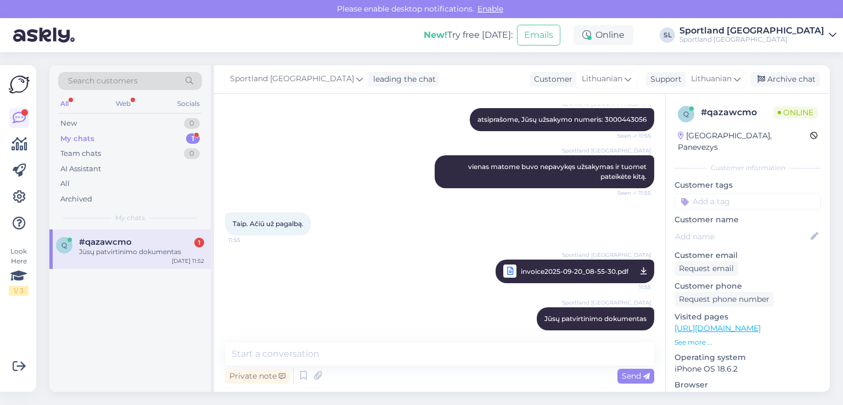
click at [154, 140] on div "My chats 1" at bounding box center [130, 138] width 144 height 15
click at [145, 245] on div "#qazawcmo" at bounding box center [141, 242] width 125 height 10
